Goal: Information Seeking & Learning: Learn about a topic

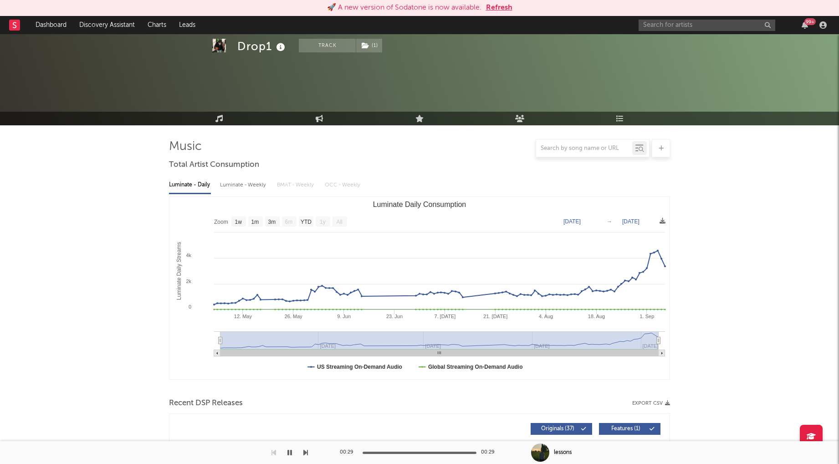
select select "1w"
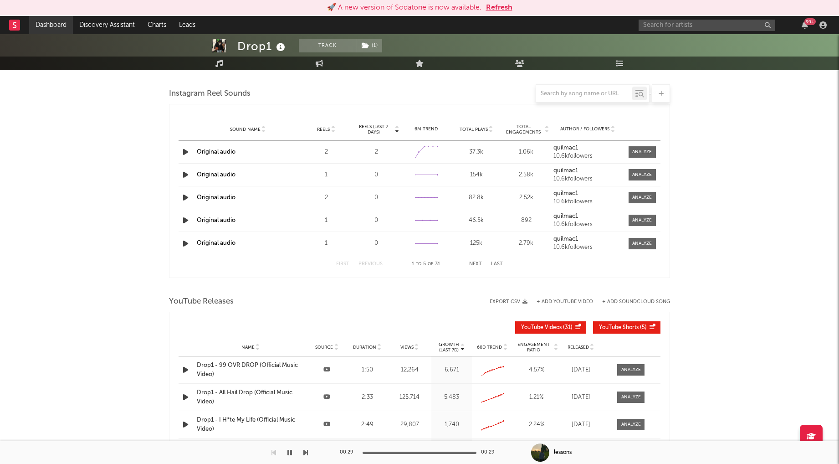
click at [51, 21] on link "Dashboard" at bounding box center [51, 25] width 44 height 18
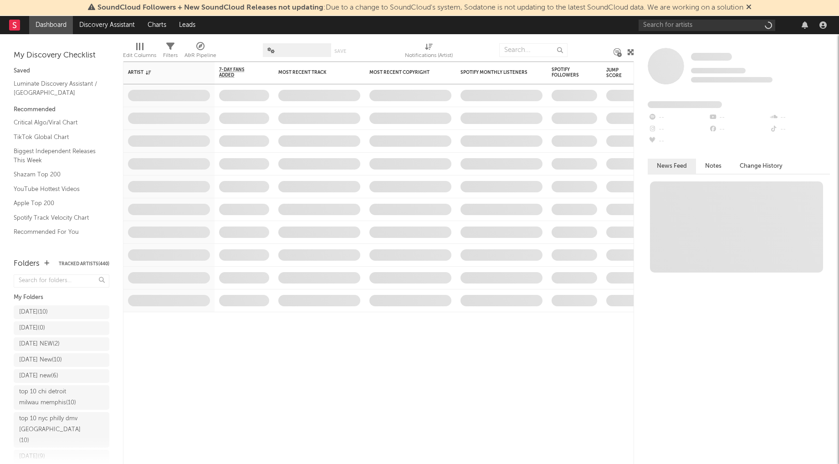
click at [752, 7] on icon at bounding box center [748, 6] width 5 height 7
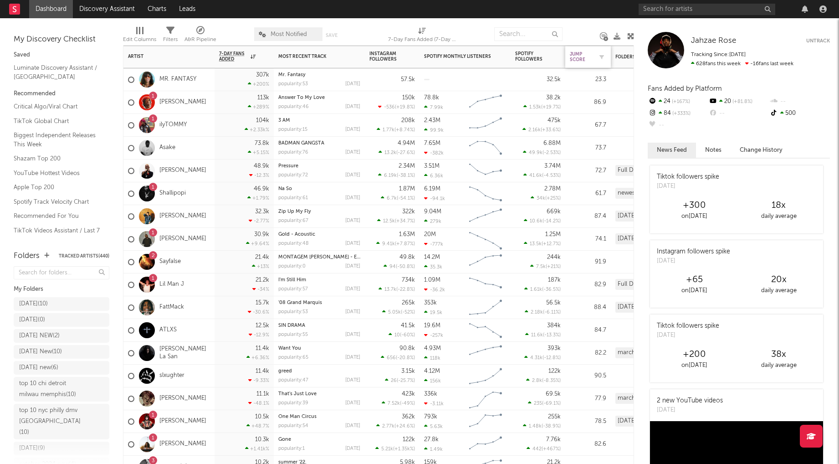
click at [575, 53] on div "Jump Score" at bounding box center [581, 56] width 23 height 11
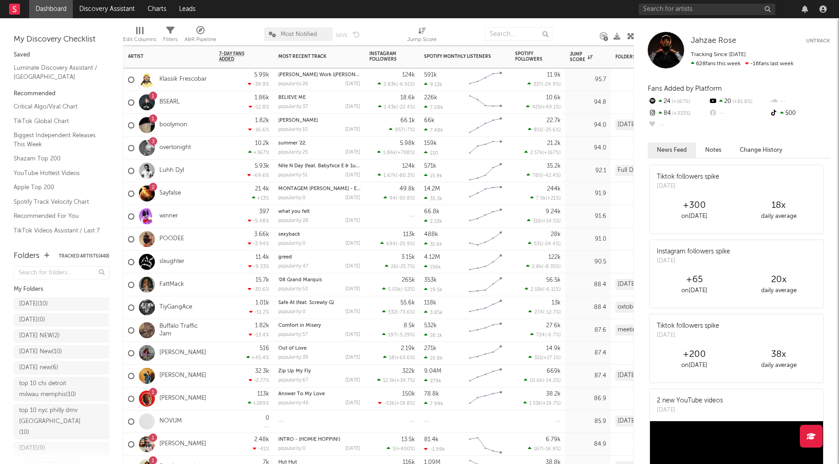
click at [182, 75] on div "Klassik Frescobar" at bounding box center [167, 80] width 79 height 26
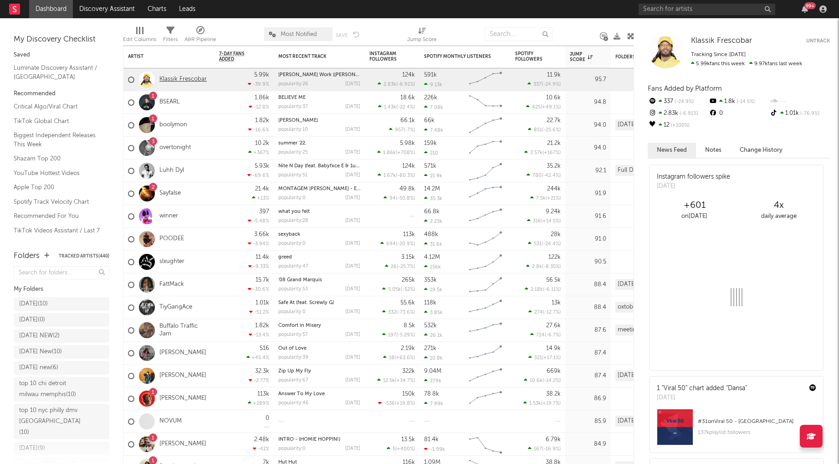
click at [182, 80] on link "Klassik Frescobar" at bounding box center [182, 80] width 47 height 8
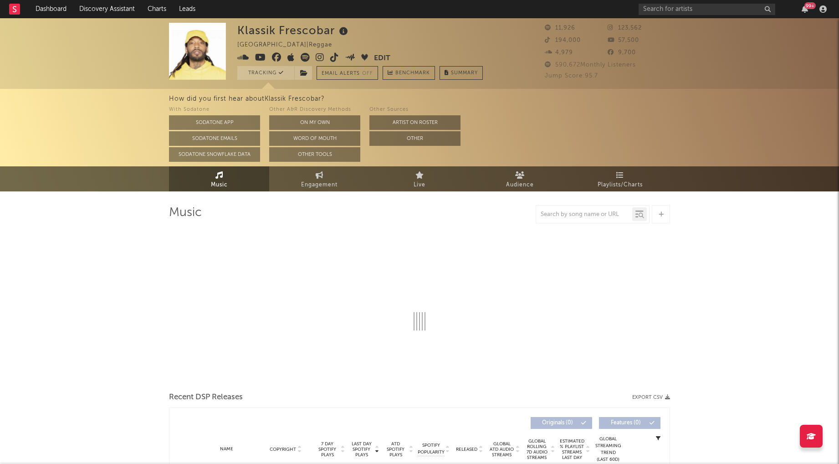
select select "6m"
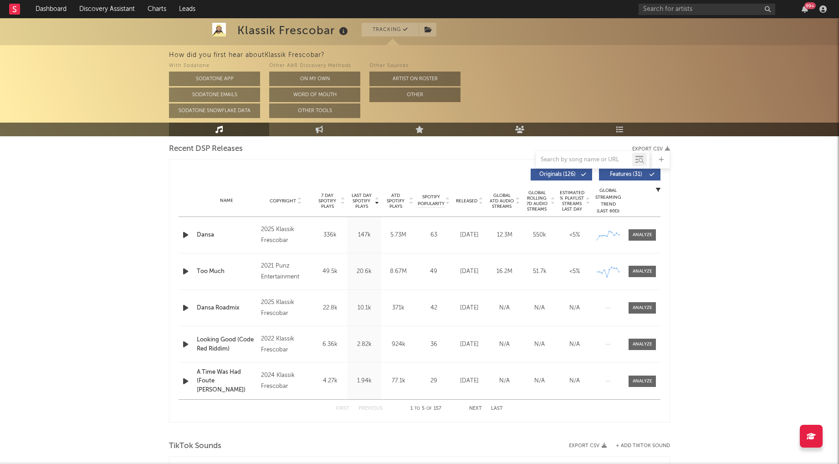
scroll to position [329, 0]
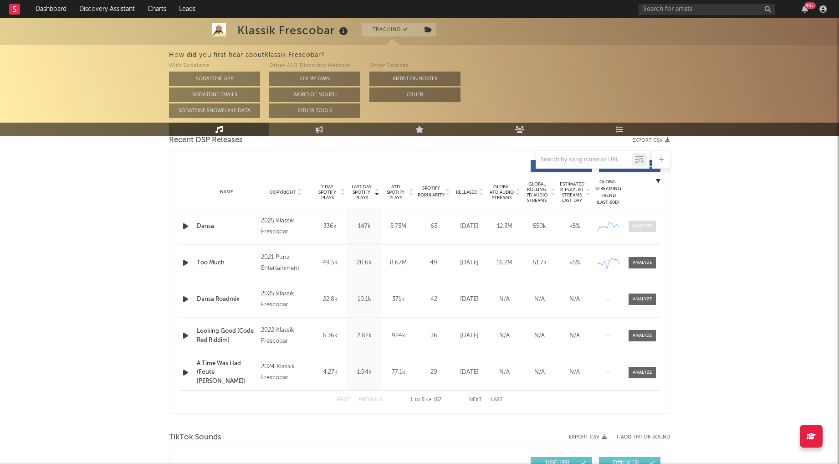
click at [646, 226] on div at bounding box center [643, 226] width 20 height 7
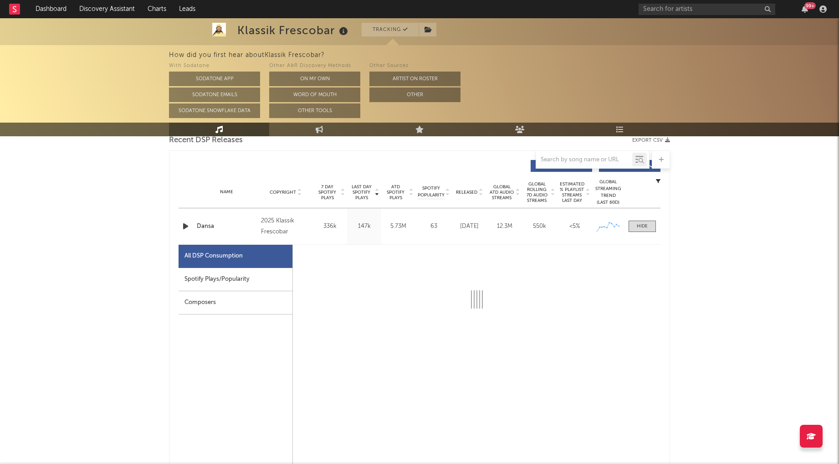
select select "6m"
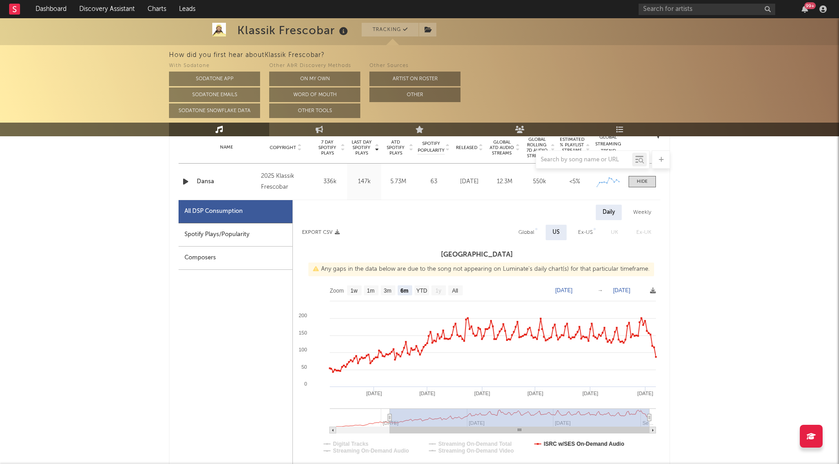
scroll to position [377, 0]
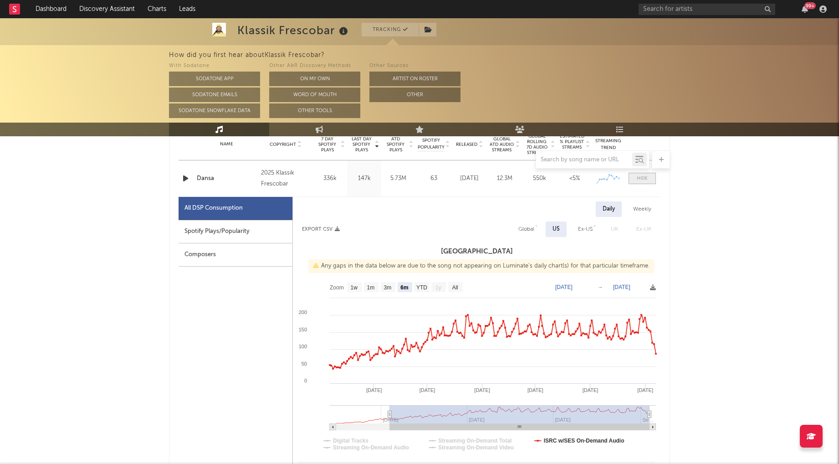
click at [644, 178] on div at bounding box center [642, 178] width 11 height 7
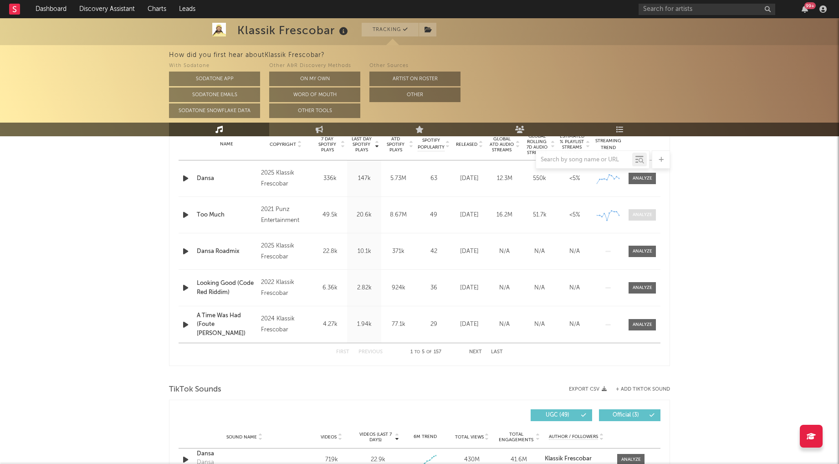
click at [642, 219] on span at bounding box center [642, 214] width 27 height 11
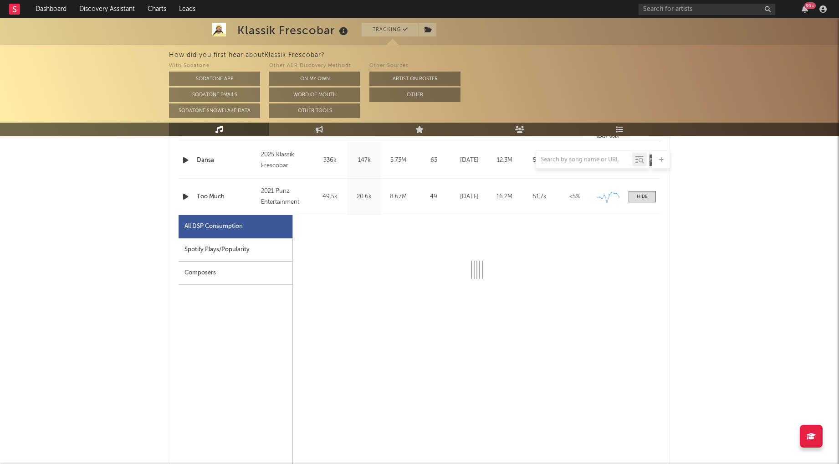
scroll to position [396, 0]
select select "6m"
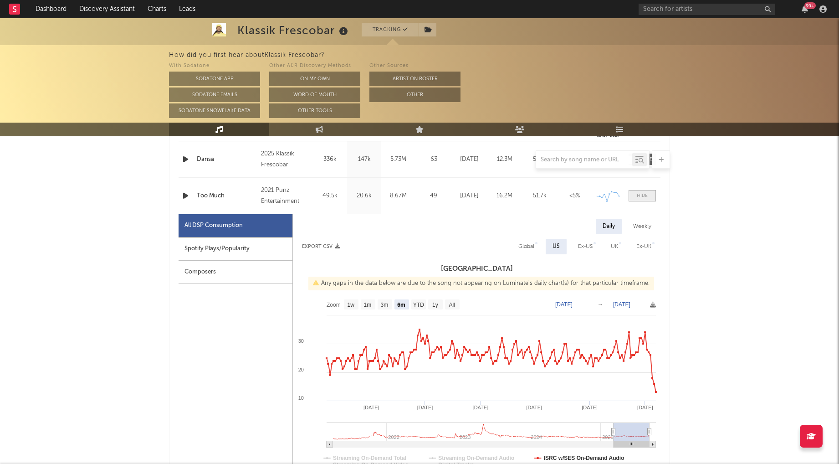
click at [641, 195] on div at bounding box center [642, 195] width 11 height 7
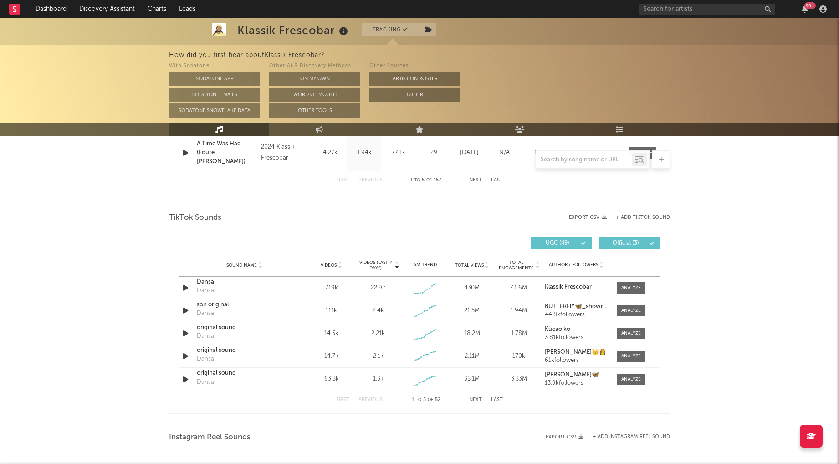
scroll to position [588, 0]
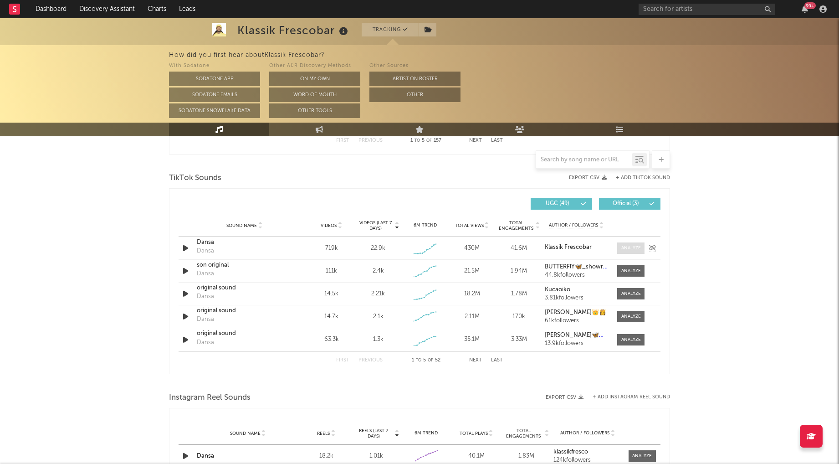
click at [635, 247] on div at bounding box center [631, 248] width 20 height 7
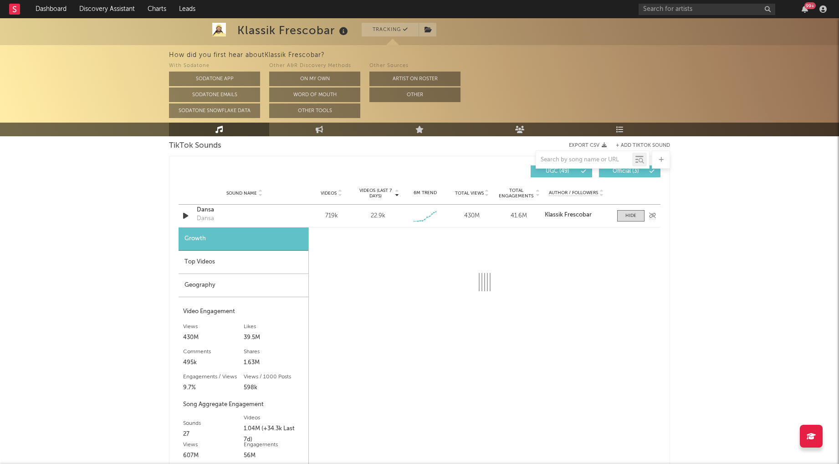
select select "6m"
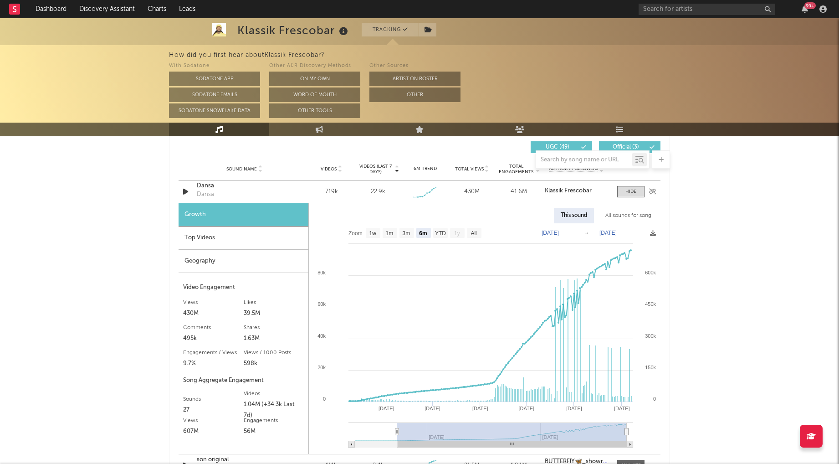
scroll to position [650, 0]
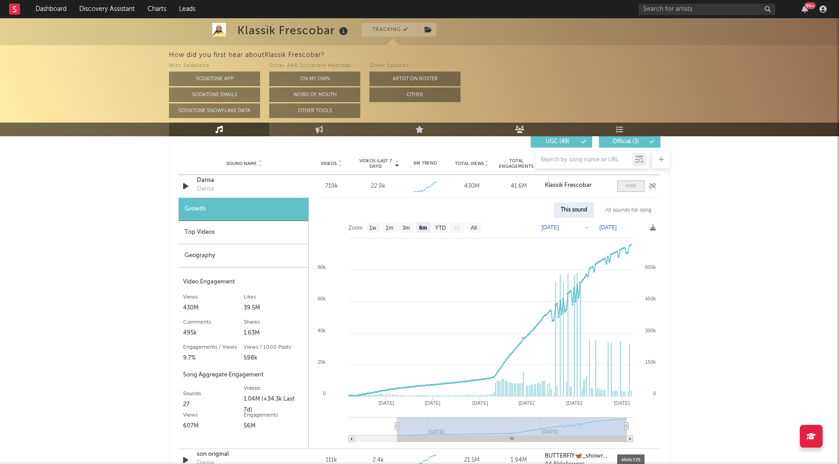
click at [627, 187] on div at bounding box center [631, 186] width 11 height 7
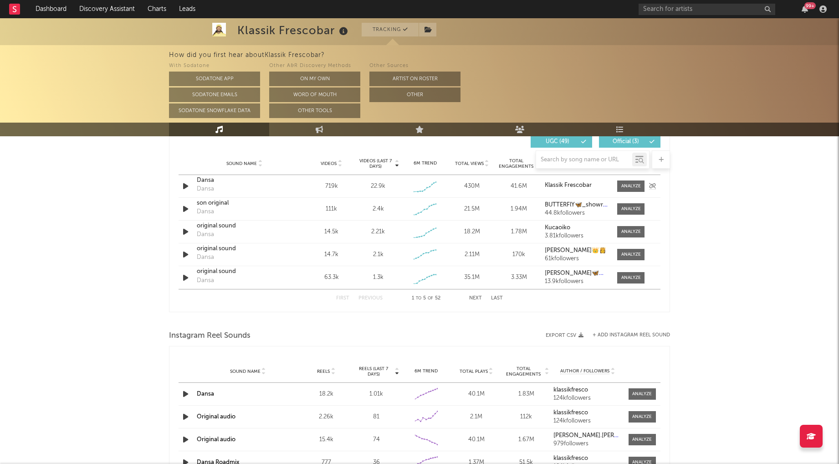
click at [205, 188] on div "Dansa" at bounding box center [205, 189] width 17 height 9
click at [206, 179] on div "Dansa" at bounding box center [244, 180] width 95 height 9
